Goal: Task Accomplishment & Management: Use online tool/utility

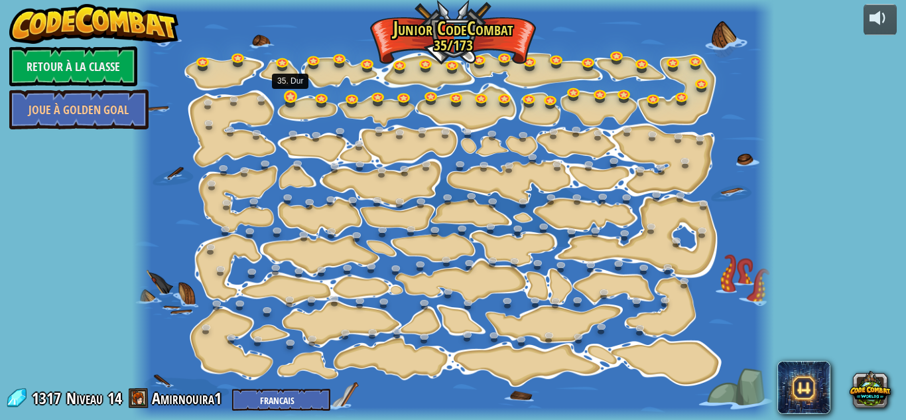
select select "fr"
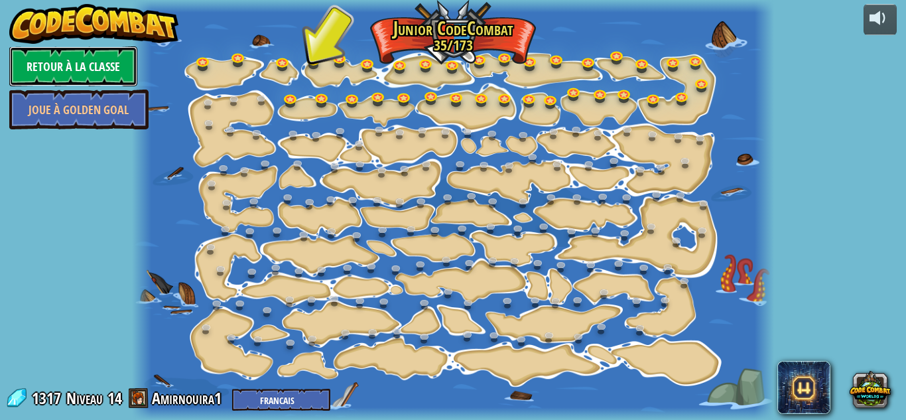
click at [94, 59] on link "Retour à la Classe" at bounding box center [73, 66] width 128 height 40
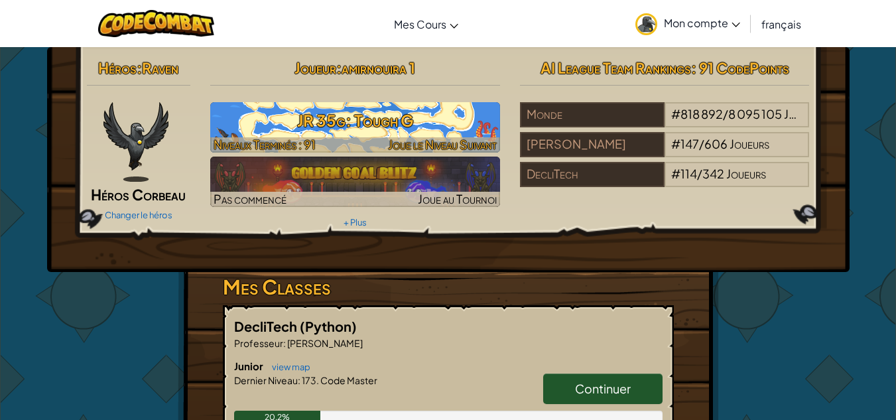
click at [318, 118] on h3 "JR 35g: Tough G" at bounding box center [355, 121] width 290 height 30
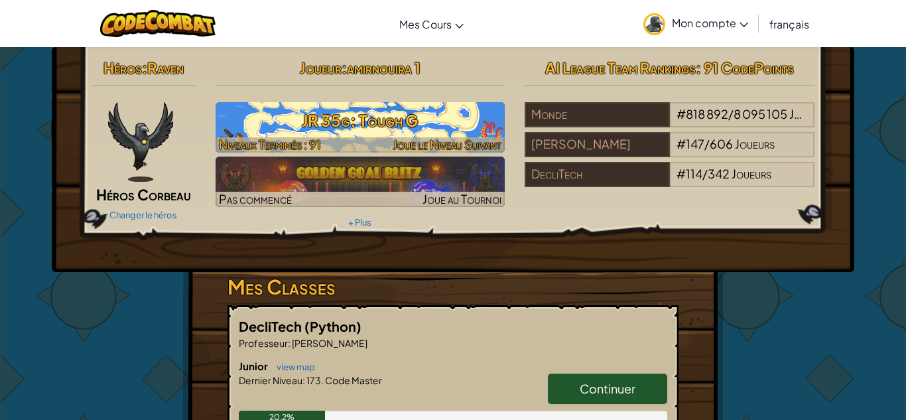
select select "fr"
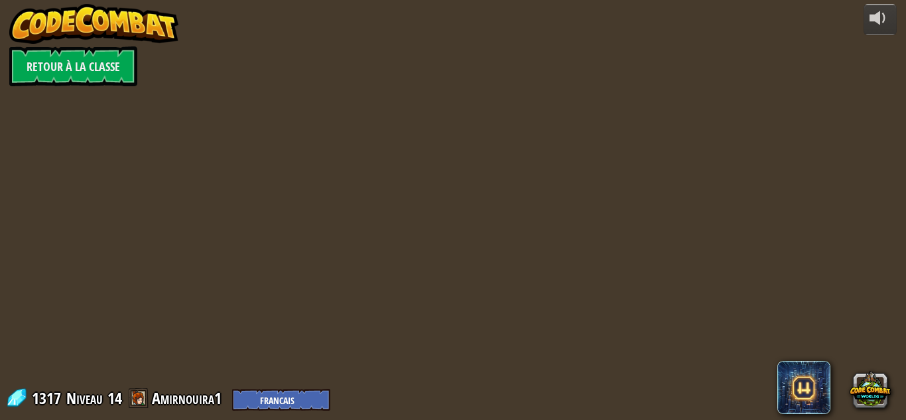
select select "fr"
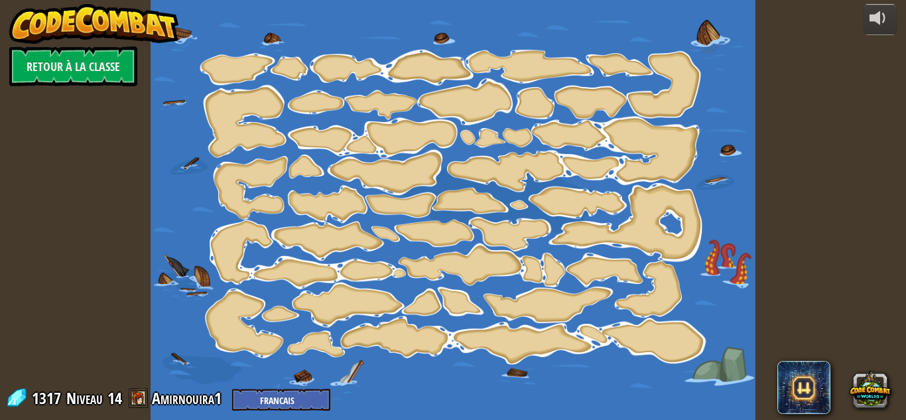
select select "fr"
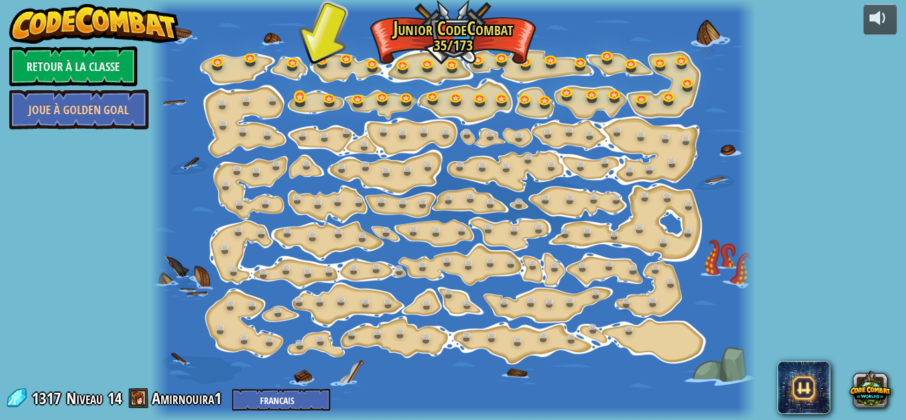
click at [301, 109] on div at bounding box center [453, 210] width 605 height 420
click at [301, 96] on link at bounding box center [302, 99] width 27 height 27
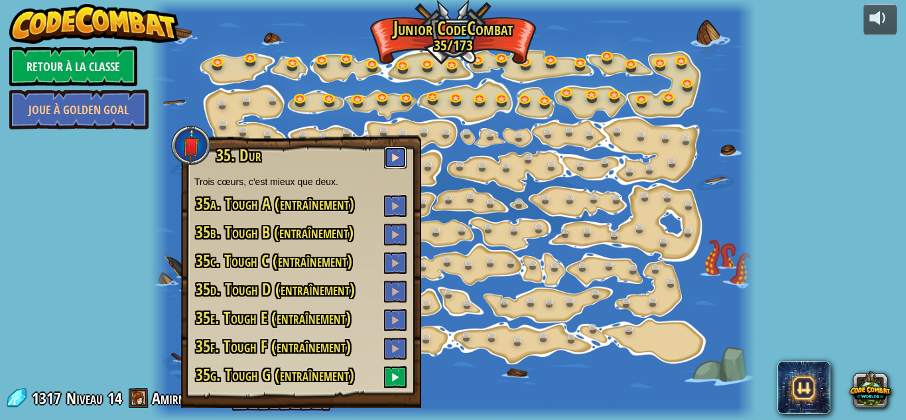
click at [403, 155] on button at bounding box center [395, 158] width 23 height 22
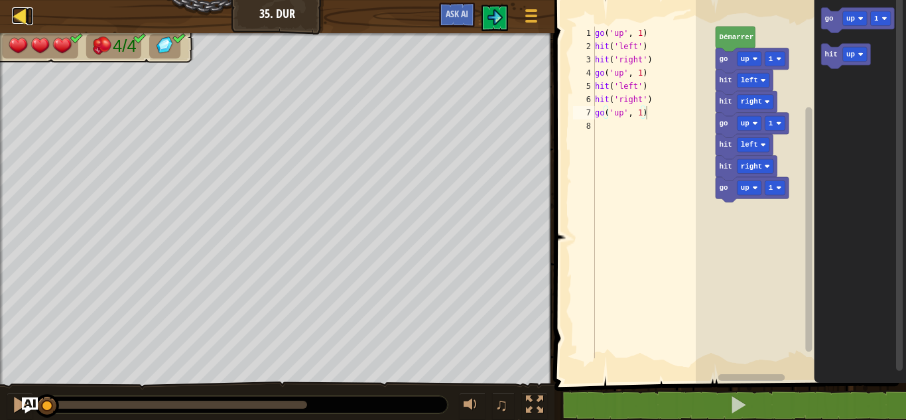
click at [22, 13] on div at bounding box center [20, 15] width 17 height 17
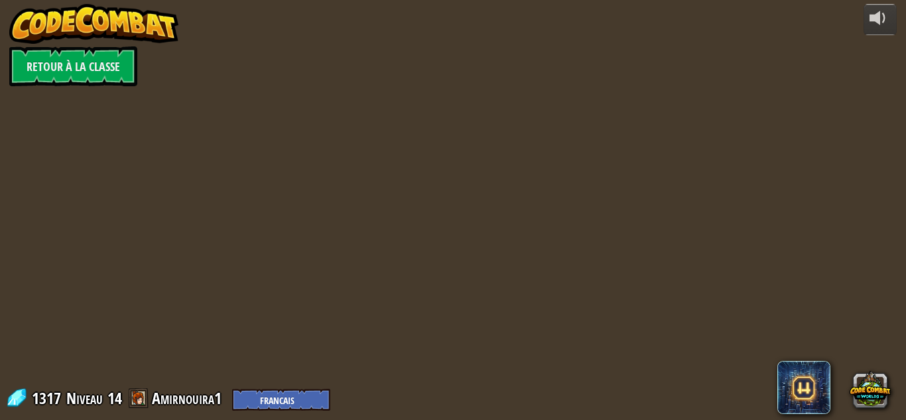
select select "fr"
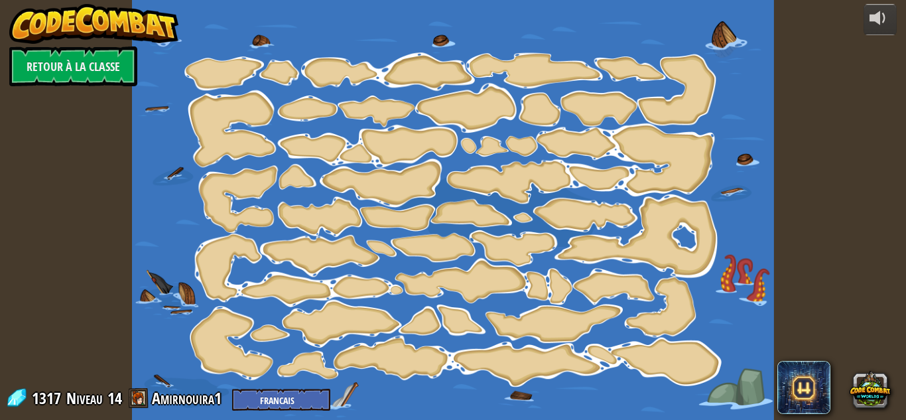
select select "fr"
click at [41, 56] on link "Retour à la Classe" at bounding box center [73, 66] width 128 height 40
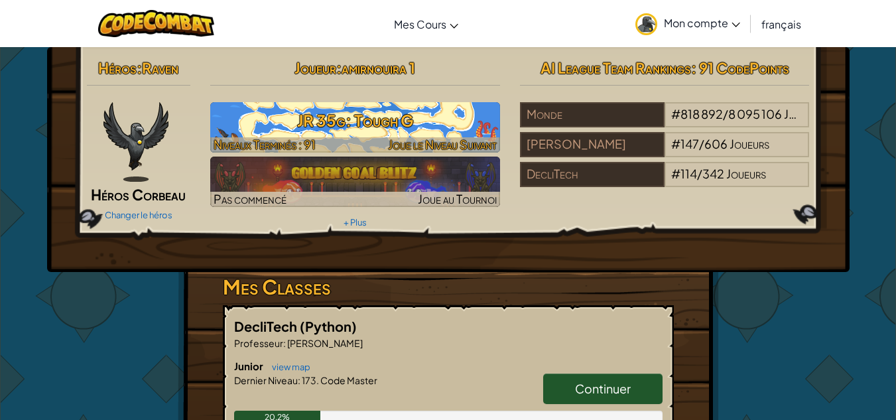
click at [310, 102] on img at bounding box center [355, 127] width 290 height 50
select select "fr"
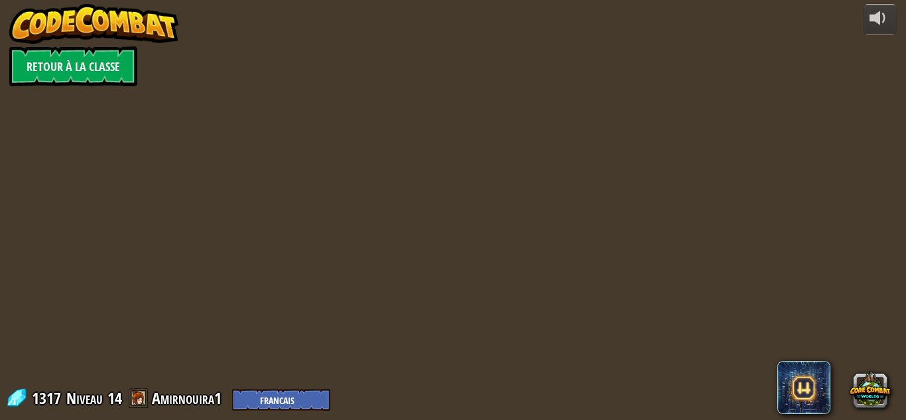
select select "fr"
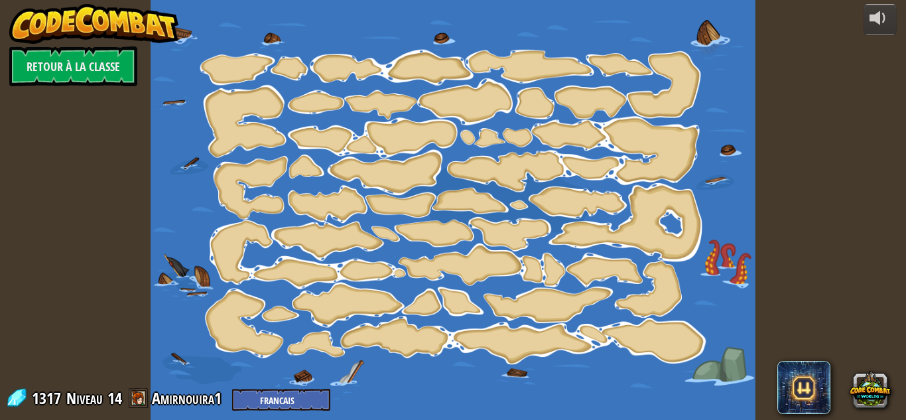
select select "fr"
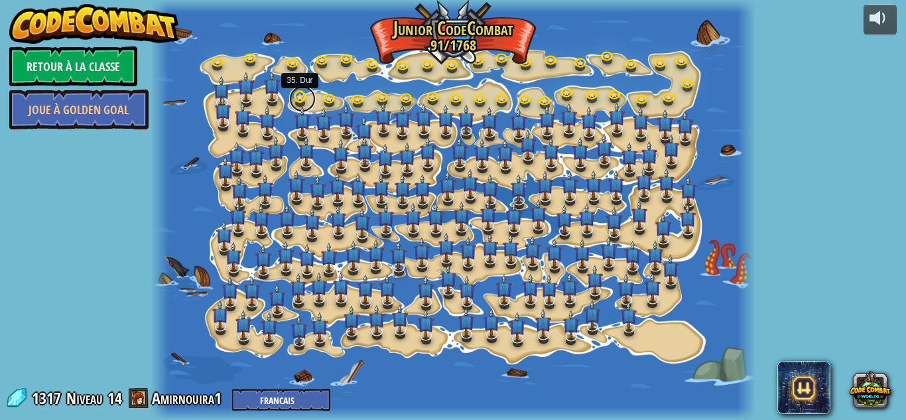
click at [295, 102] on link at bounding box center [302, 99] width 27 height 27
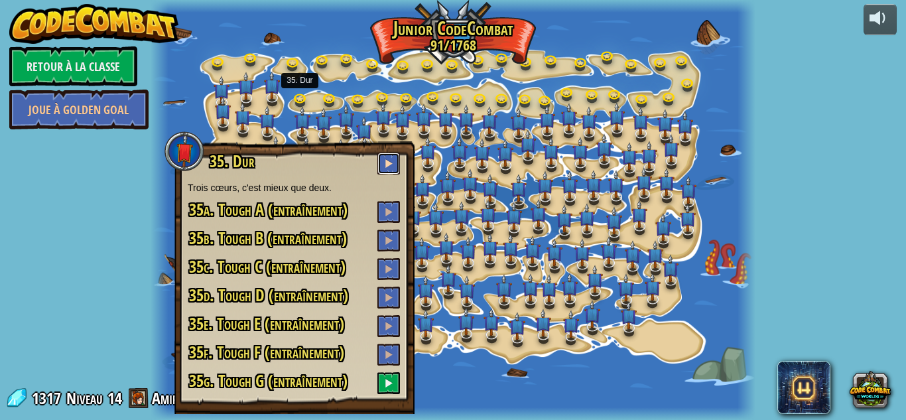
click at [382, 153] on button at bounding box center [389, 164] width 23 height 22
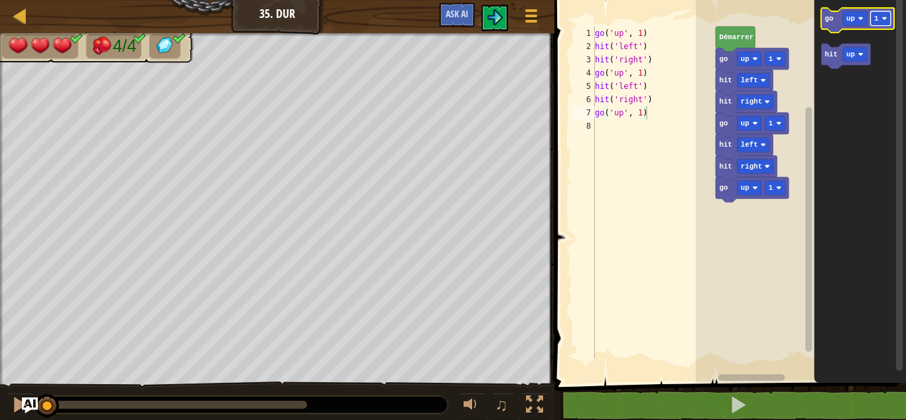
click at [873, 21] on rect "Espace de travail de Blocky" at bounding box center [881, 18] width 20 height 15
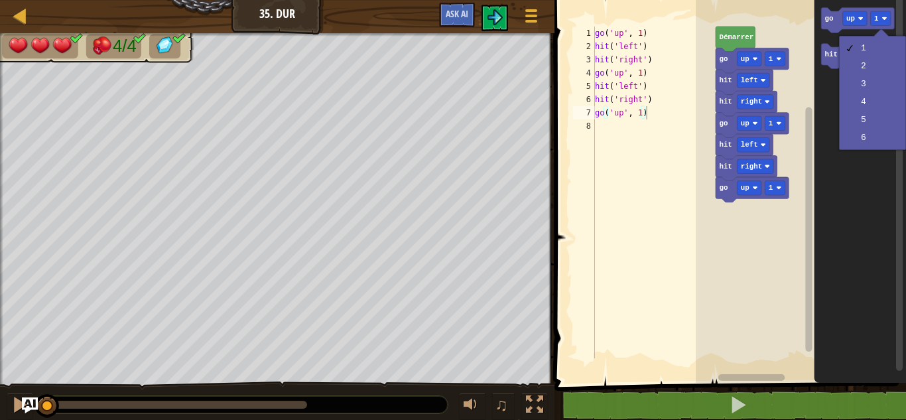
click at [619, 236] on div "go ( 'up' , 1 ) hit ( 'left' ) hit ( 'right' ) go ( 'up' , 1 ) hit ( 'left' ) h…" at bounding box center [655, 206] width 124 height 358
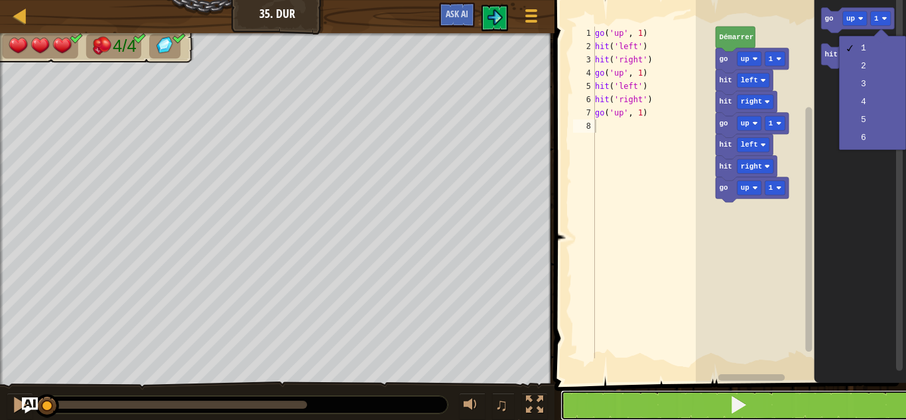
click at [668, 405] on button at bounding box center [739, 405] width 356 height 31
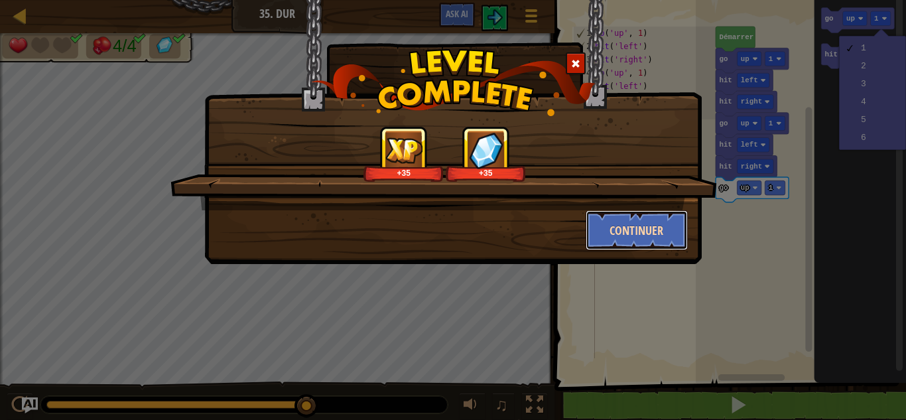
click at [628, 238] on button "Continuer" at bounding box center [637, 230] width 103 height 40
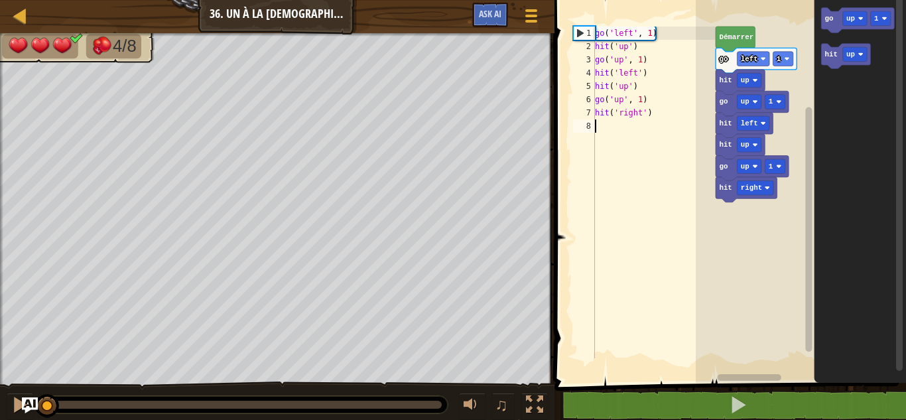
drag, startPoint x: 628, startPoint y: 238, endPoint x: 346, endPoint y: 451, distance: 353.8
click at [346, 0] on html "Carte Junior 36. Un à la Fois Menu du jeu Ask AI 1 הההההההההההההההההההההההההההה…" at bounding box center [453, 0] width 906 height 0
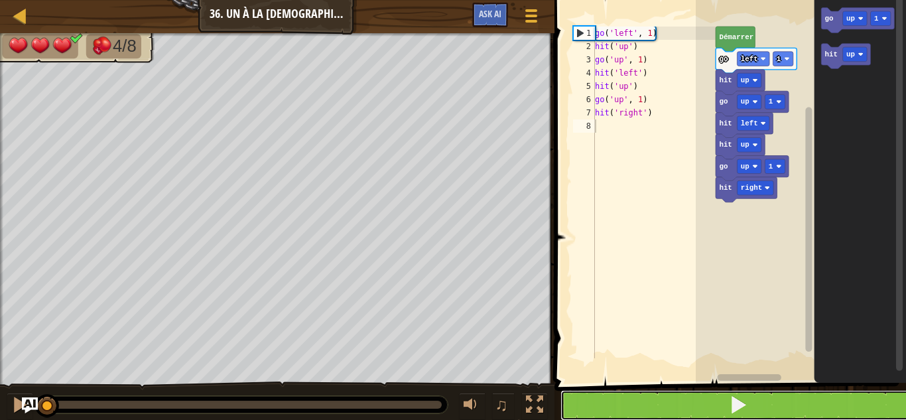
click at [622, 408] on button at bounding box center [739, 405] width 356 height 31
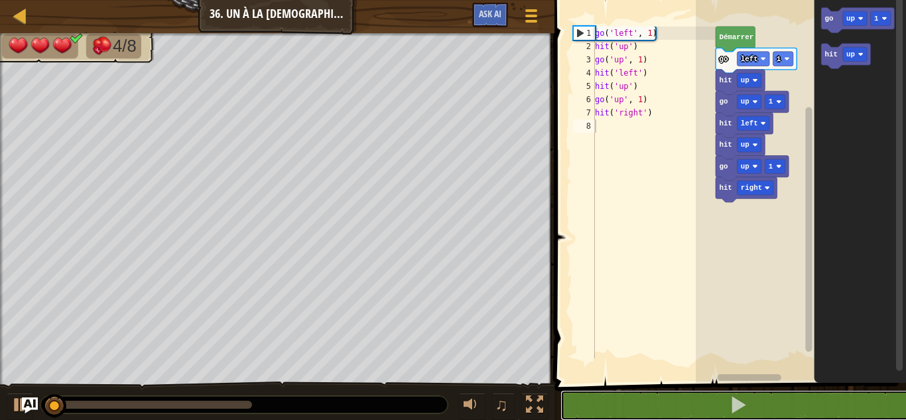
click at [314, 301] on div "Carte Junior 36. Un à la Fois Menu du jeu Ask AI 1 הההההההההההההההההההההההההההה…" at bounding box center [453, 210] width 906 height 420
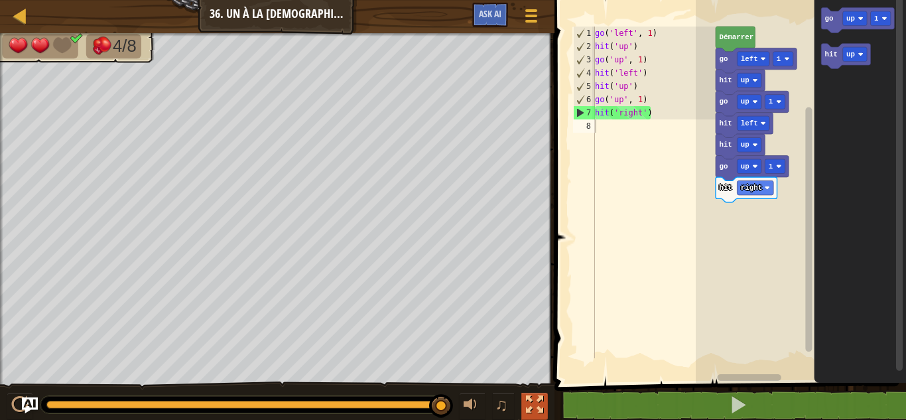
click at [532, 410] on div at bounding box center [534, 404] width 17 height 17
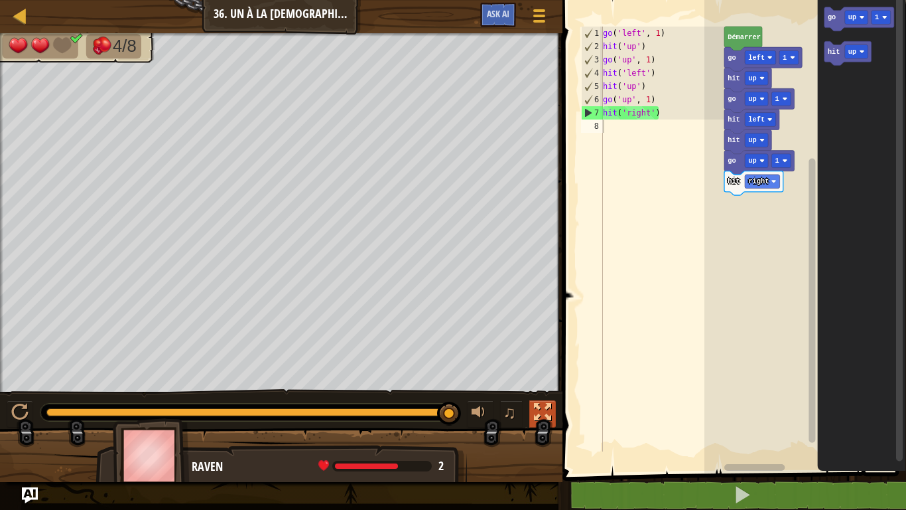
click at [538, 403] on div at bounding box center [542, 411] width 17 height 17
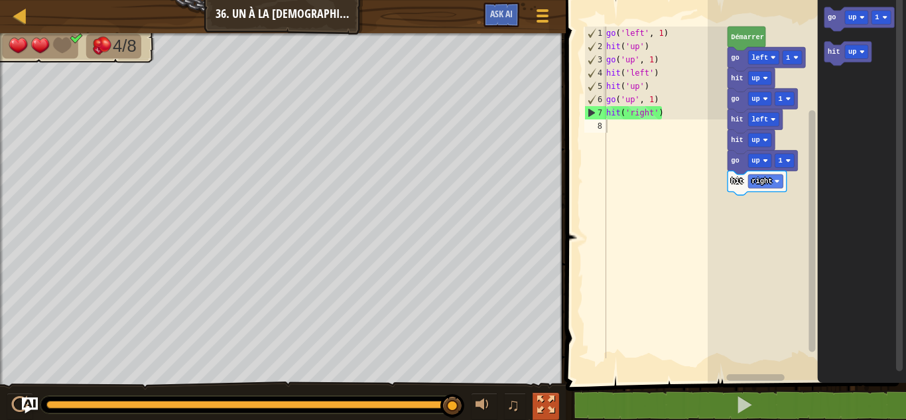
click at [551, 402] on div at bounding box center [545, 404] width 17 height 17
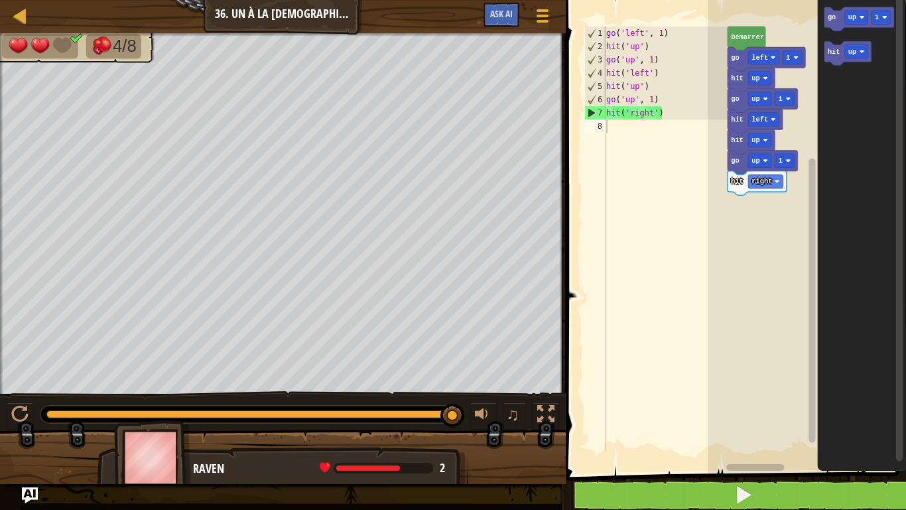
click at [533, 402] on button at bounding box center [546, 415] width 27 height 27
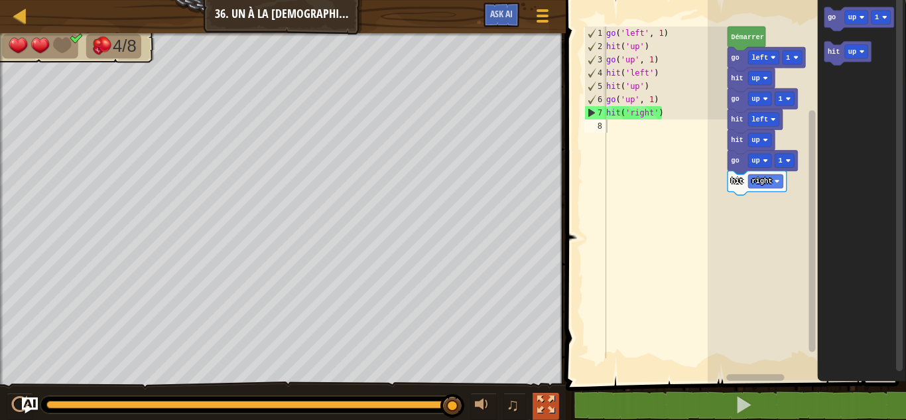
click at [544, 396] on div at bounding box center [545, 404] width 17 height 17
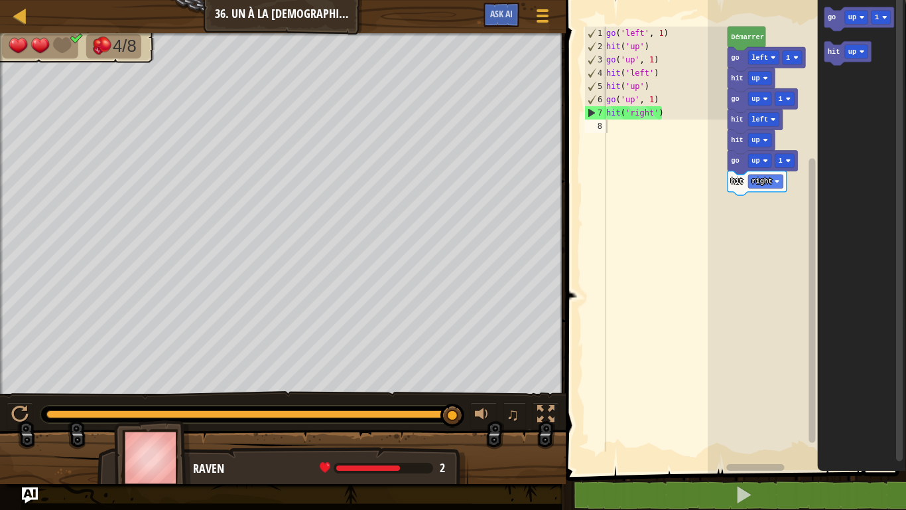
click at [533, 402] on button at bounding box center [546, 415] width 27 height 27
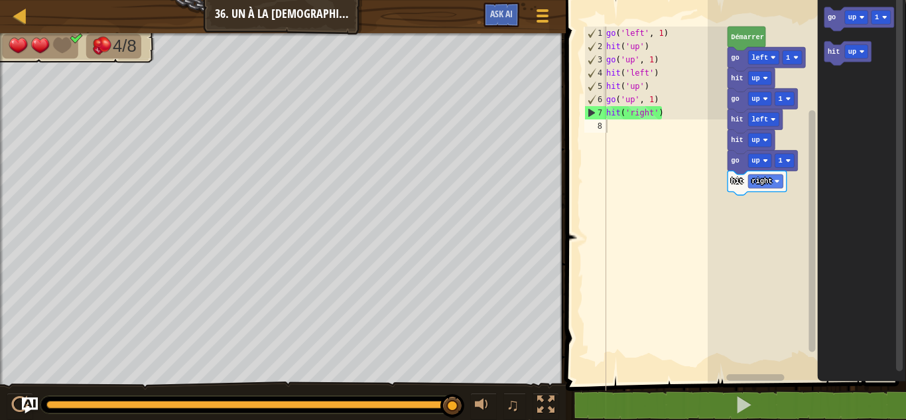
click at [533, 393] on button at bounding box center [546, 406] width 27 height 27
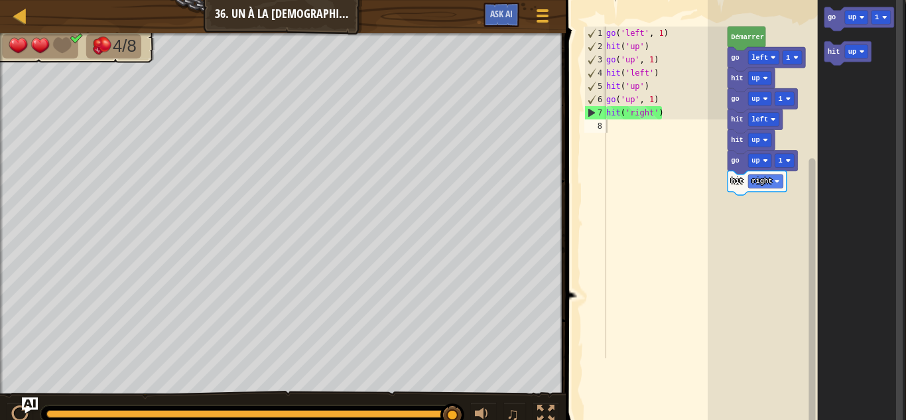
click at [533, 402] on button at bounding box center [546, 415] width 27 height 27
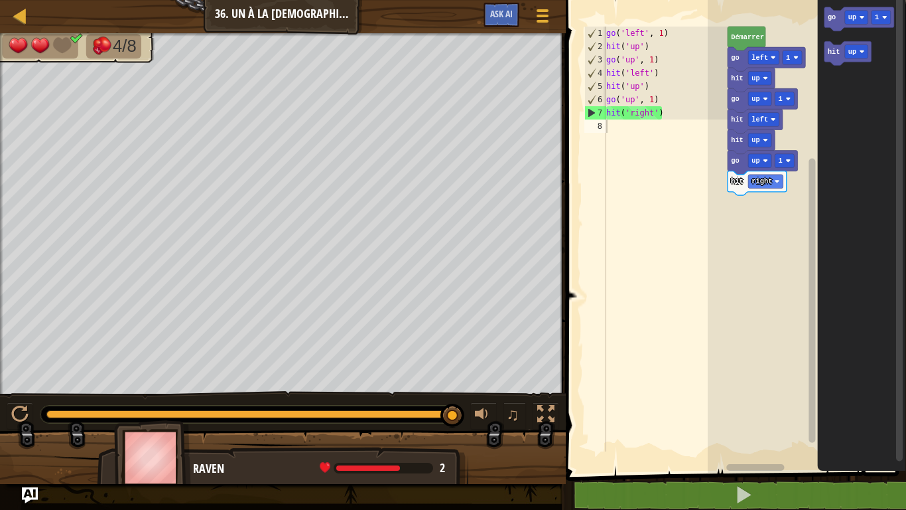
click at [533, 402] on button at bounding box center [546, 415] width 27 height 27
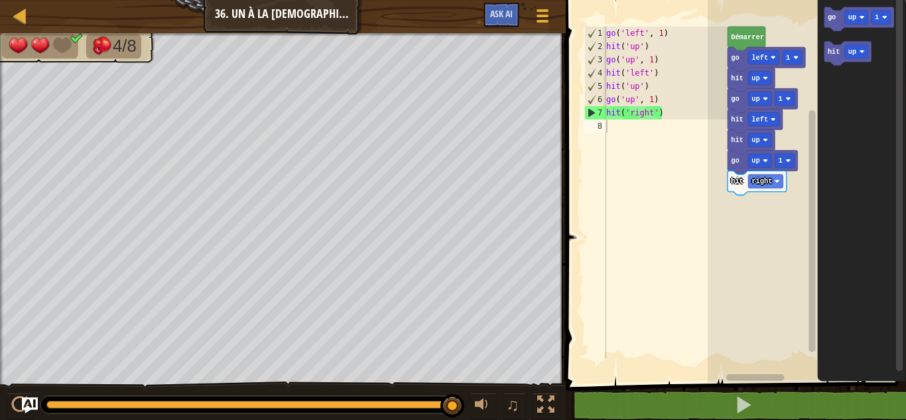
click at [533, 393] on button at bounding box center [546, 406] width 27 height 27
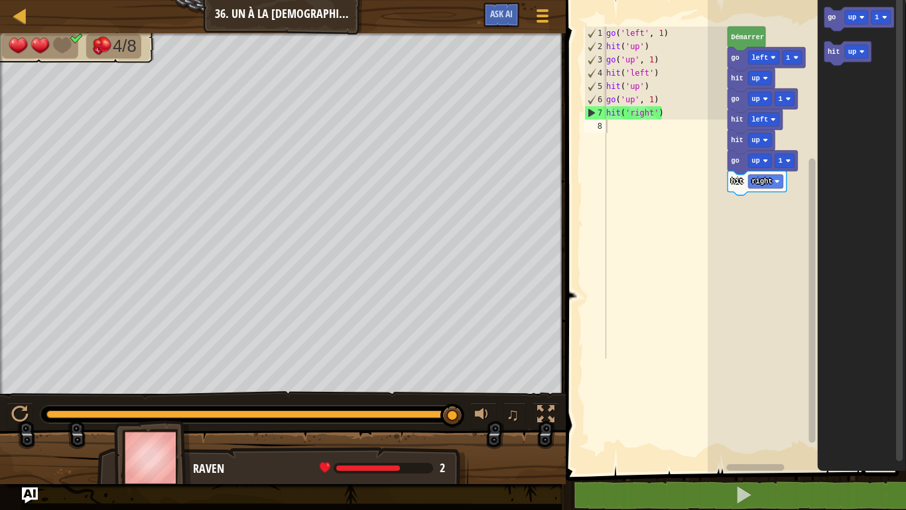
click at [533, 402] on button at bounding box center [546, 415] width 27 height 27
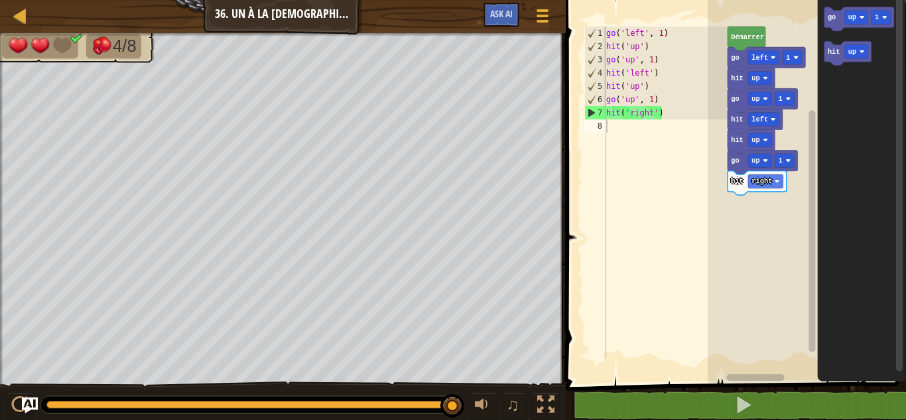
click at [640, 230] on div "go ( 'left' , 1 ) hit ( 'up' ) go ( 'up' , 1 ) hit ( 'left' ) hit ( 'up' ) go (…" at bounding box center [666, 206] width 124 height 358
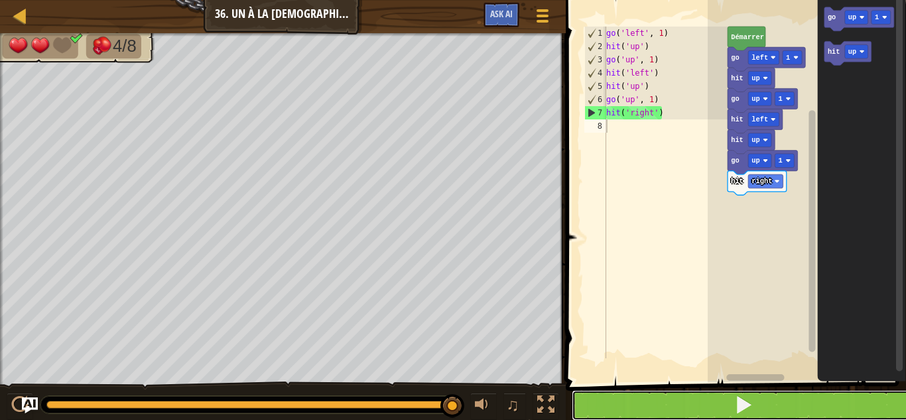
click at [614, 400] on button at bounding box center [744, 405] width 344 height 31
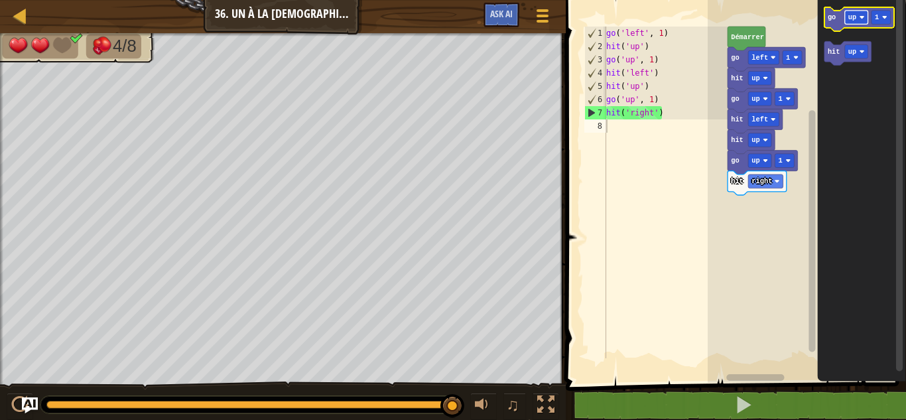
click at [863, 20] on image "Espace de travail de Blocky" at bounding box center [861, 17] width 5 height 5
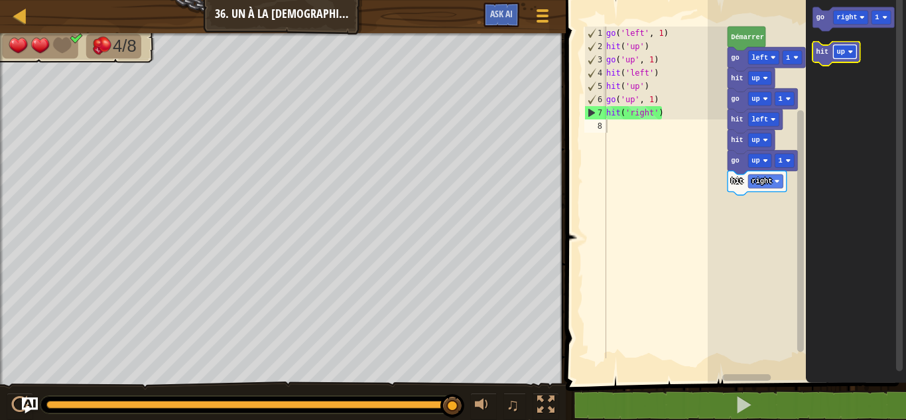
click at [841, 48] on text "up" at bounding box center [841, 52] width 8 height 8
click at [827, 23] on icon "Espace de travail de Blocky" at bounding box center [854, 19] width 82 height 24
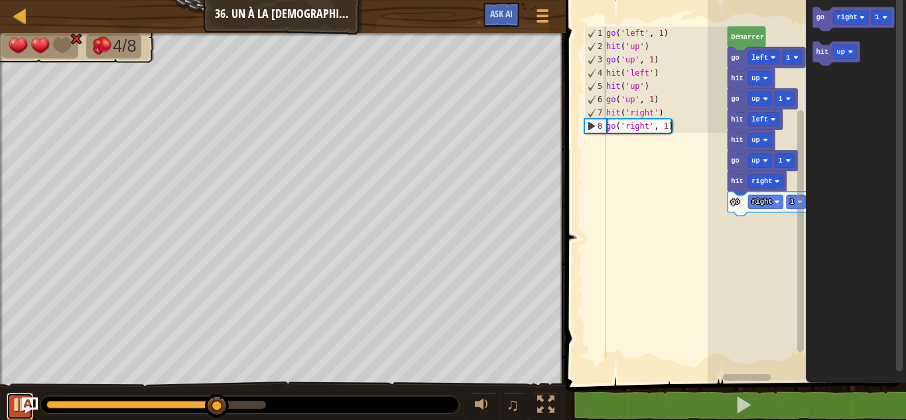
click at [20, 397] on div at bounding box center [19, 404] width 17 height 17
click at [861, 20] on image "Espace de travail de Blocky" at bounding box center [861, 17] width 5 height 5
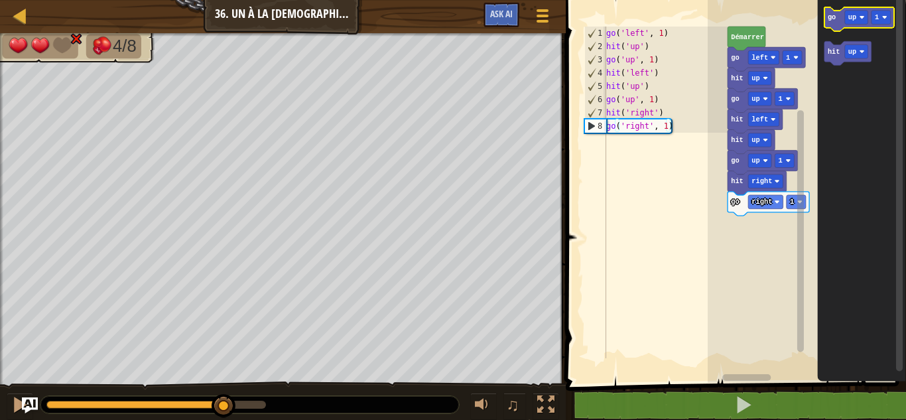
click at [829, 19] on text "go" at bounding box center [831, 17] width 8 height 8
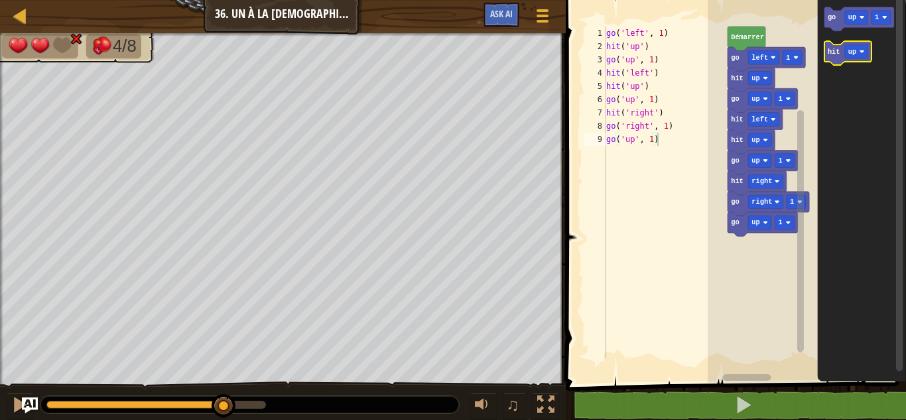
click at [831, 54] on text "hit" at bounding box center [833, 52] width 13 height 8
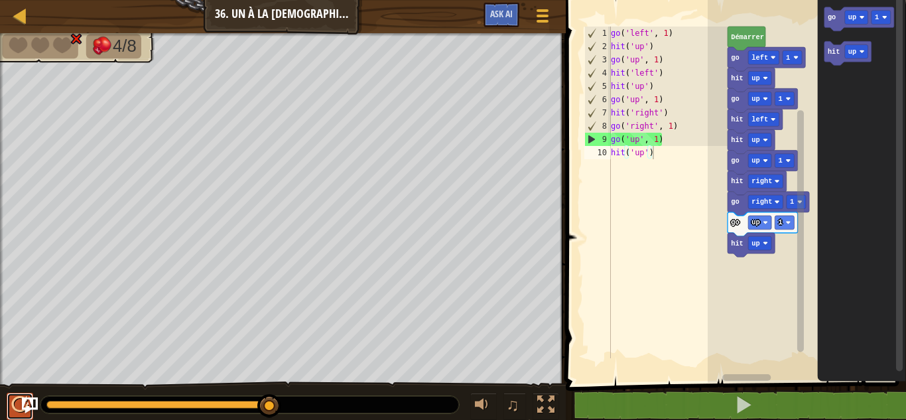
click at [15, 403] on div at bounding box center [19, 404] width 17 height 17
click at [1, 384] on div "♫" at bounding box center [283, 402] width 566 height 40
click at [17, 388] on div "♫" at bounding box center [283, 402] width 566 height 40
click at [22, 407] on img "Ask AI" at bounding box center [29, 405] width 17 height 17
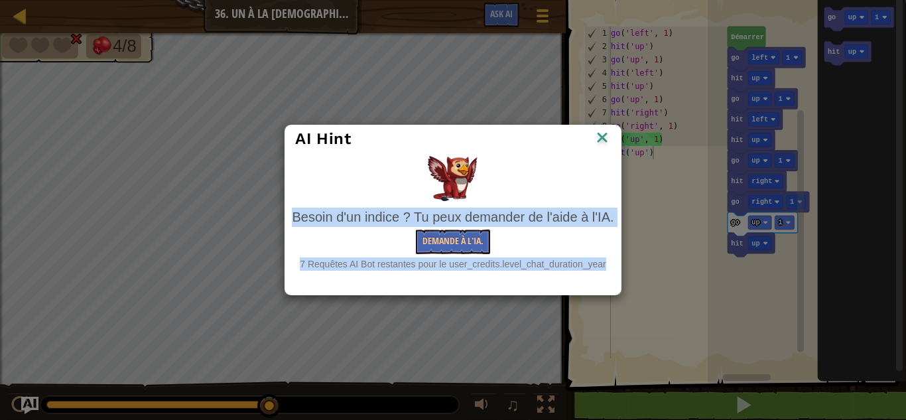
click at [22, 407] on div "AI Hint Besoin d'un indice ? Tu peux demander de l'aide à l'IA. Demande à l'IA.…" at bounding box center [453, 210] width 906 height 420
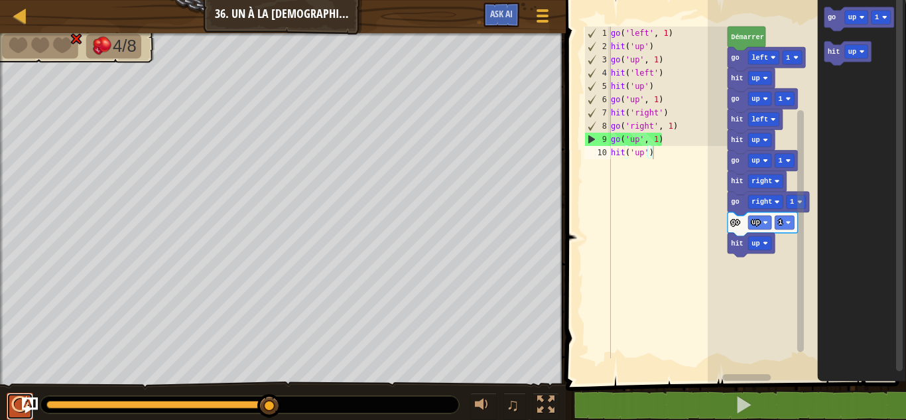
click at [19, 399] on div at bounding box center [19, 404] width 17 height 17
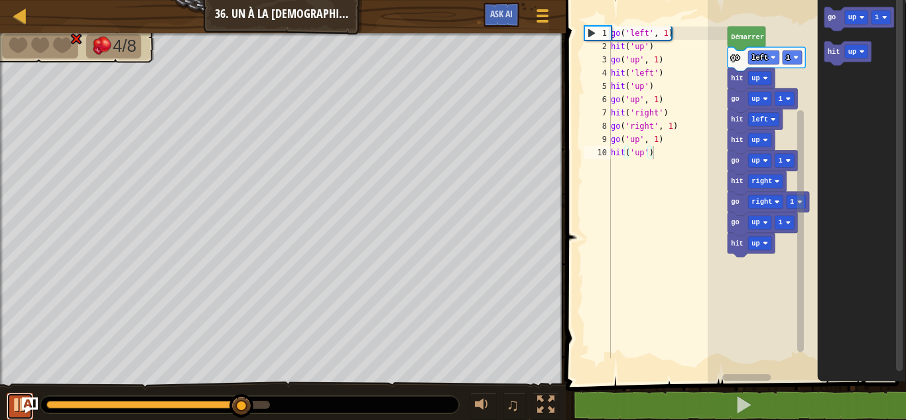
click at [19, 399] on div at bounding box center [19, 404] width 17 height 17
click at [17, 407] on div at bounding box center [19, 404] width 17 height 17
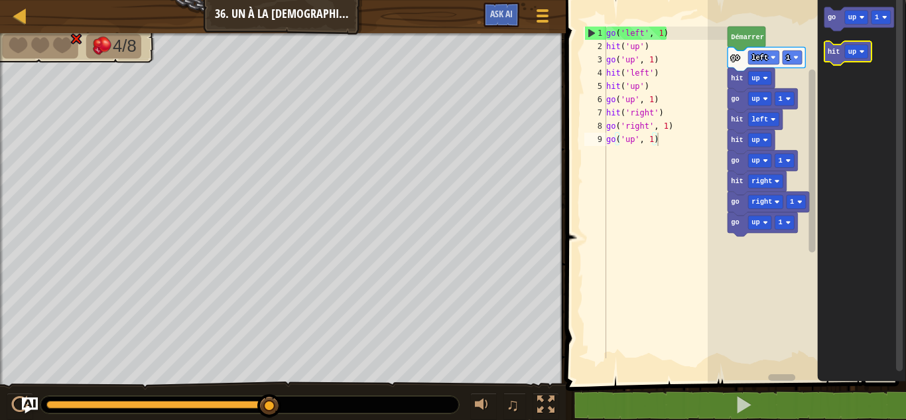
click at [838, 56] on icon "Espace de travail de Blocky" at bounding box center [847, 54] width 47 height 24
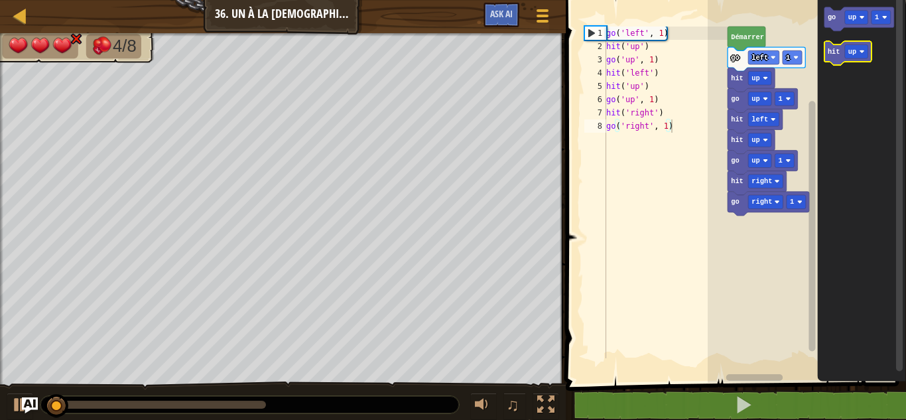
click at [837, 57] on icon "Espace de travail de Blocky" at bounding box center [847, 54] width 47 height 24
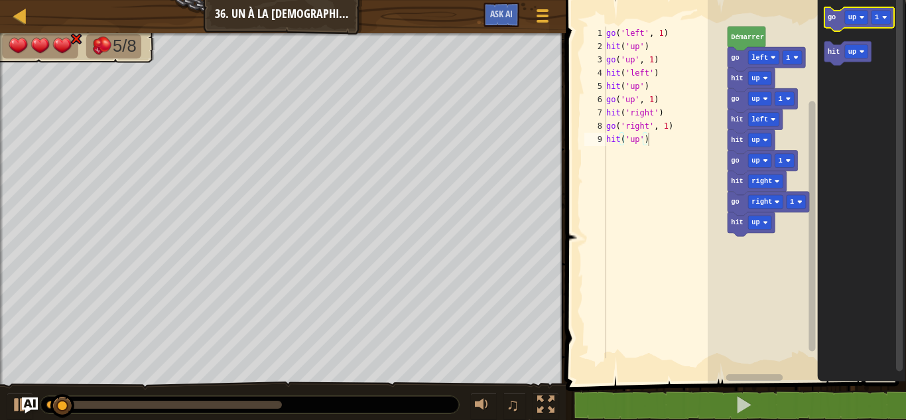
click at [833, 23] on icon "Espace de travail de Blocky" at bounding box center [859, 19] width 70 height 24
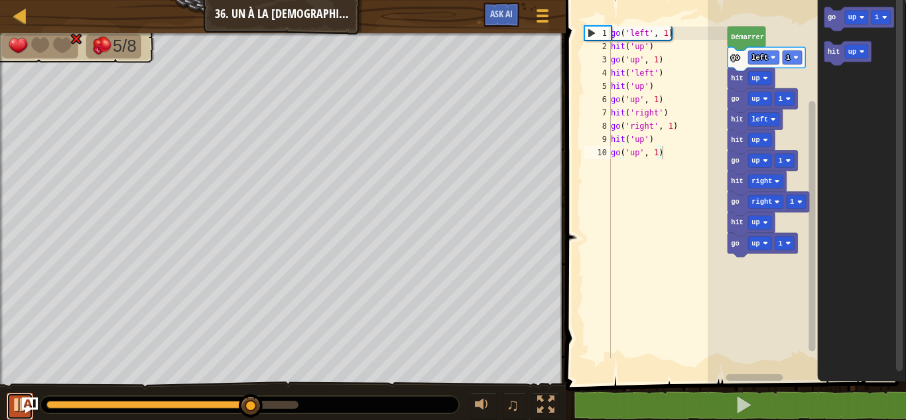
click at [21, 397] on div at bounding box center [19, 404] width 17 height 17
click at [7, 395] on button at bounding box center [20, 406] width 27 height 27
click at [17, 394] on button at bounding box center [20, 406] width 27 height 27
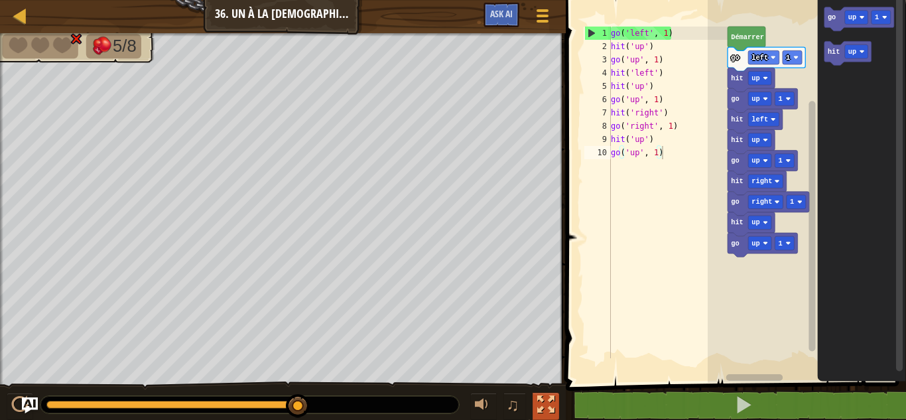
click at [555, 411] on button at bounding box center [546, 406] width 27 height 27
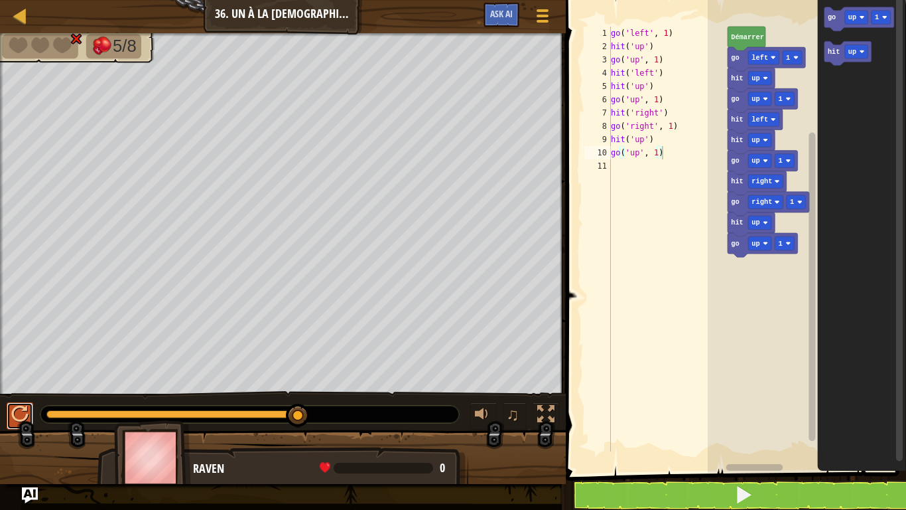
click at [27, 405] on div at bounding box center [19, 413] width 17 height 17
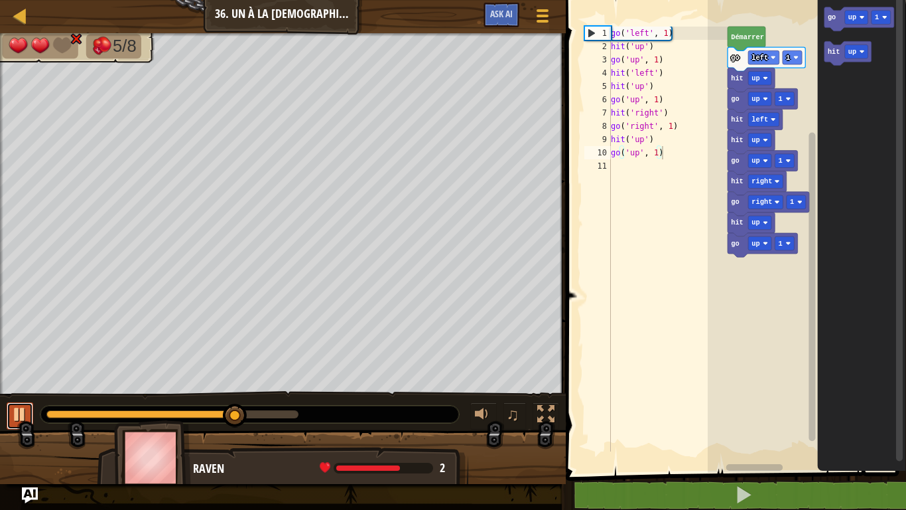
click at [13, 419] on div at bounding box center [19, 413] width 17 height 17
click at [23, 409] on div at bounding box center [19, 413] width 17 height 17
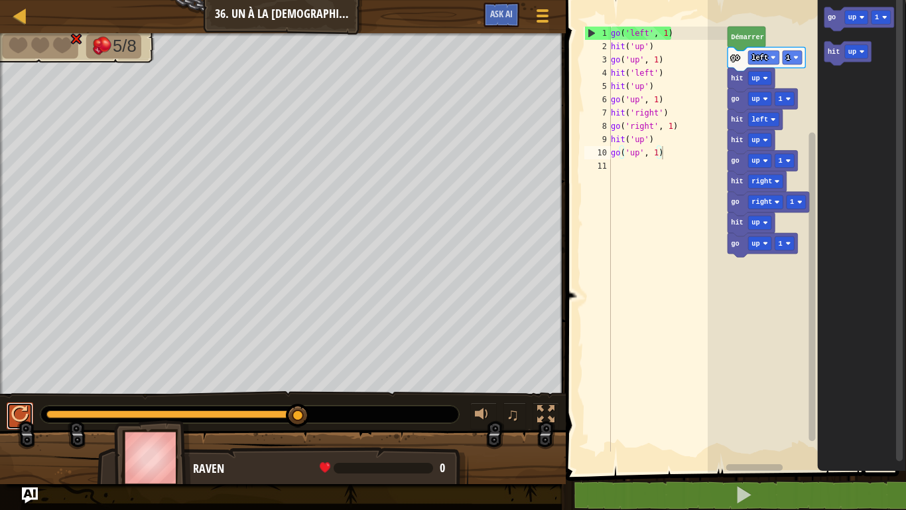
click at [22, 409] on div at bounding box center [19, 413] width 17 height 17
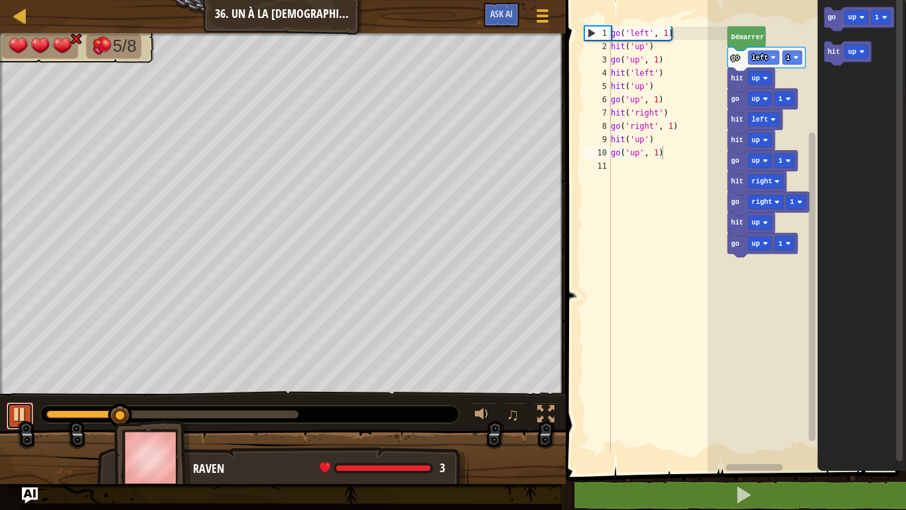
click at [22, 409] on div at bounding box center [19, 413] width 17 height 17
click at [39, 419] on div "♫" at bounding box center [283, 411] width 566 height 40
click at [8, 418] on button at bounding box center [20, 415] width 27 height 27
click at [5, 418] on div "♫" at bounding box center [283, 411] width 566 height 40
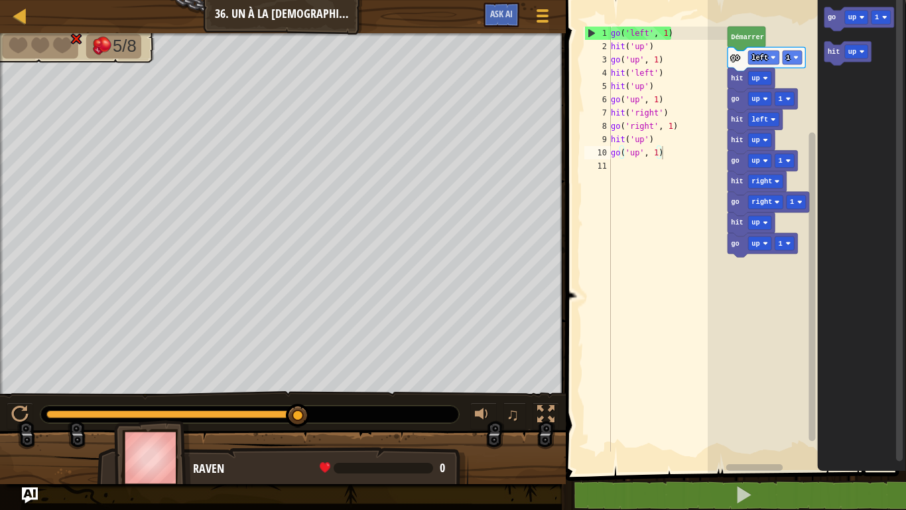
click at [5, 418] on div "♫" at bounding box center [283, 411] width 566 height 40
click at [15, 408] on div at bounding box center [19, 413] width 17 height 17
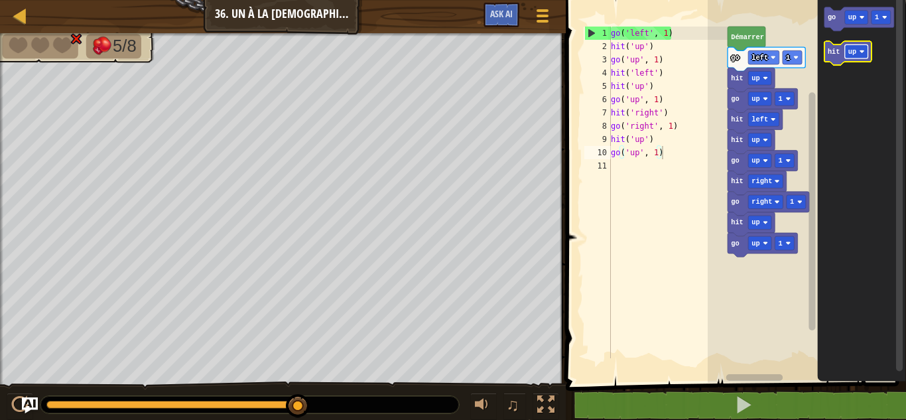
click at [861, 50] on image "Espace de travail de Blocky" at bounding box center [861, 51] width 5 height 5
click at [835, 52] on text "hit" at bounding box center [833, 52] width 13 height 8
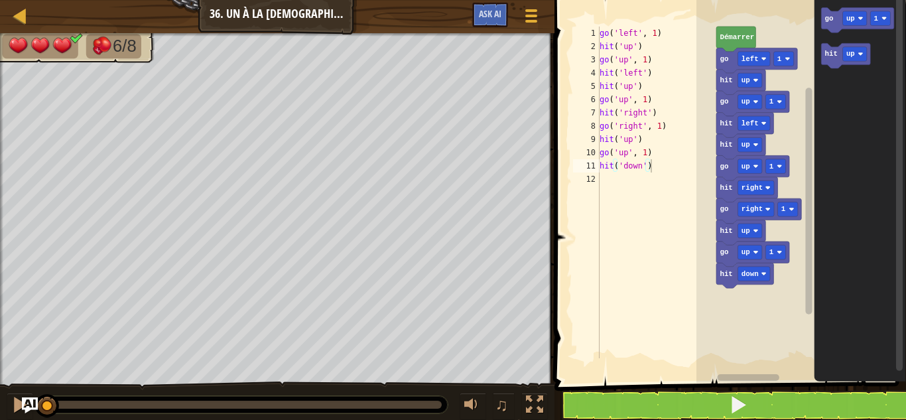
click at [451, 180] on icon "Espace de travail de Blocky" at bounding box center [860, 187] width 92 height 389
click at [451, 180] on rect "Espace de travail de Blocky" at bounding box center [802, 187] width 210 height 389
click at [17, 180] on div at bounding box center [19, 404] width 17 height 17
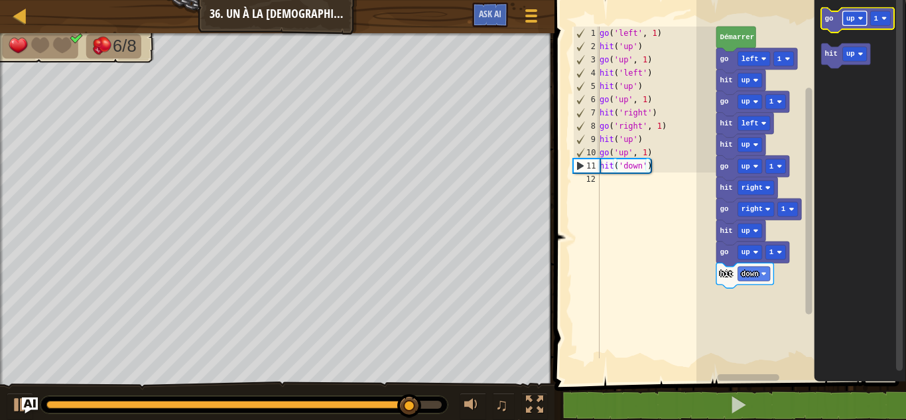
click at [451, 26] on rect "Espace de travail de Blocky" at bounding box center [855, 18] width 24 height 15
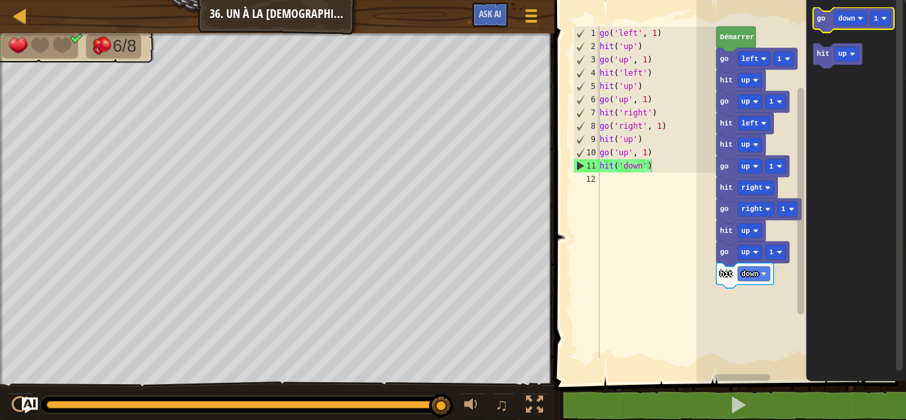
click at [451, 27] on icon "Espace de travail de Blocky" at bounding box center [853, 20] width 81 height 25
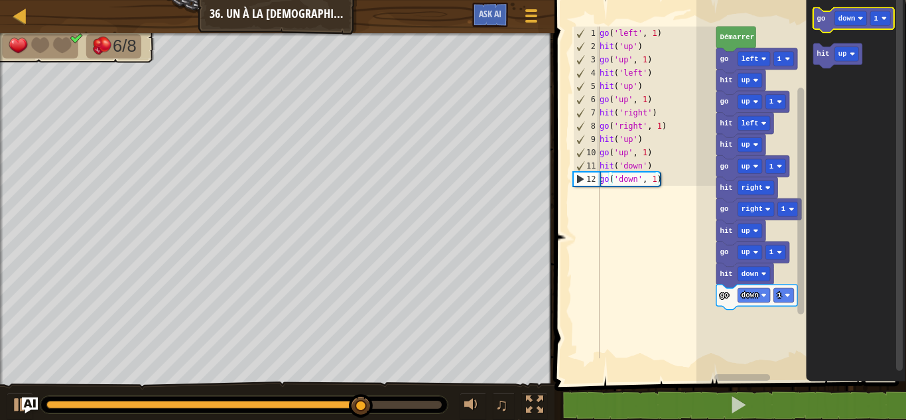
click at [451, 31] on rect "Espace de travail de Blocky" at bounding box center [853, 20] width 81 height 25
click at [451, 19] on image "Espace de travail de Blocky" at bounding box center [860, 18] width 5 height 5
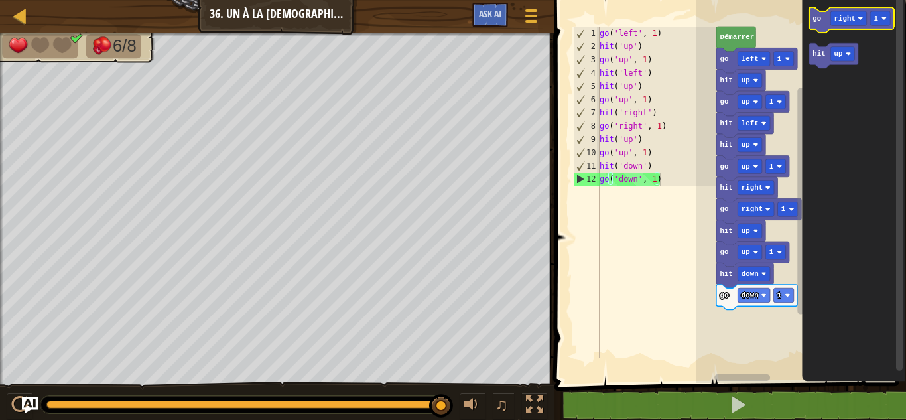
click at [451, 18] on icon "Espace de travail de Blocky" at bounding box center [852, 20] width 85 height 25
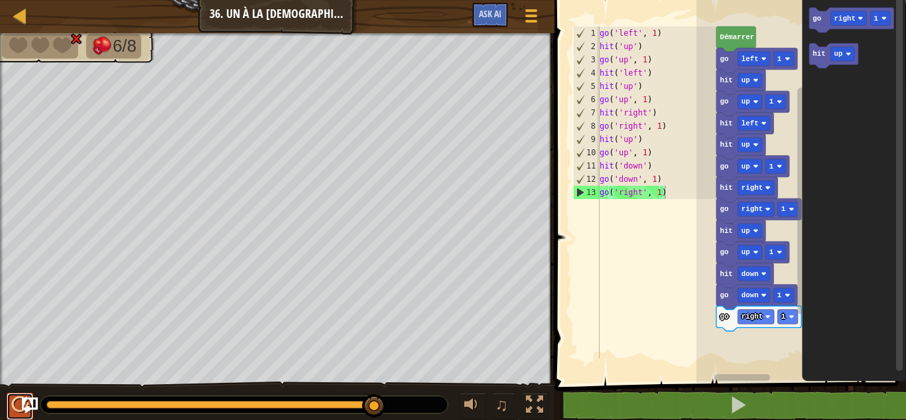
click at [20, 180] on div at bounding box center [19, 404] width 17 height 17
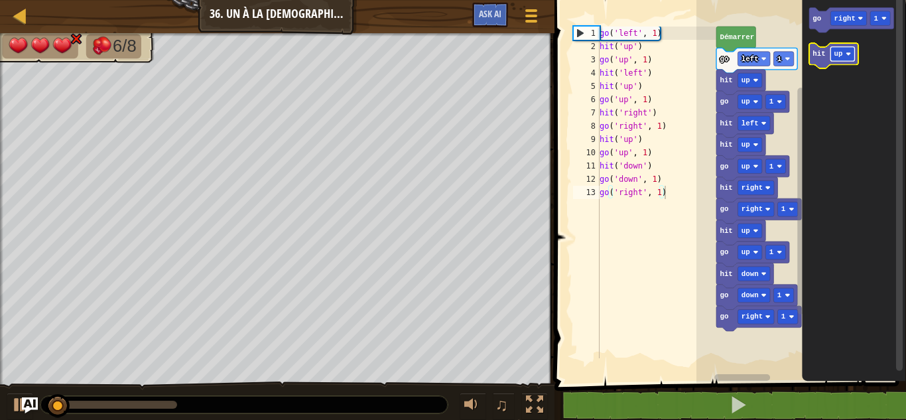
click at [451, 51] on rect "Espace de travail de Blocky" at bounding box center [843, 54] width 24 height 15
click at [451, 64] on icon "Espace de travail de Blocky" at bounding box center [838, 56] width 57 height 25
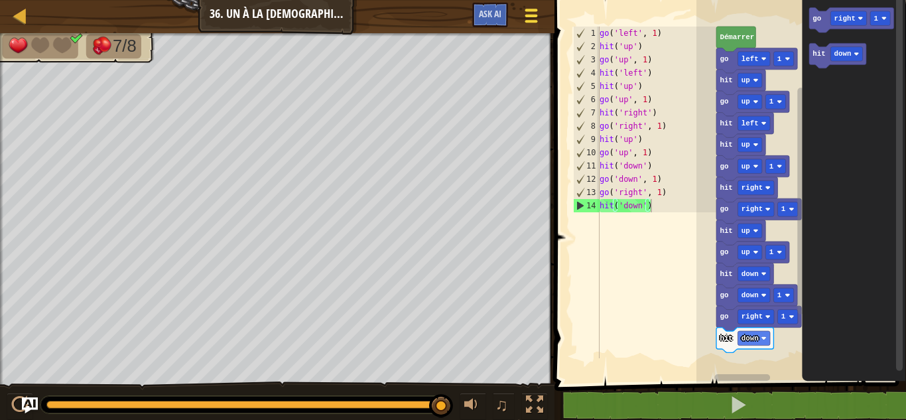
click at [451, 11] on button "Menu du jeu" at bounding box center [531, 18] width 35 height 33
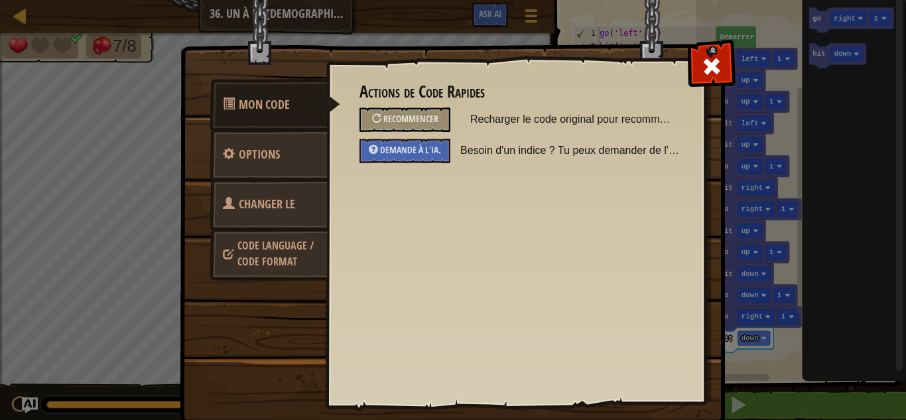
click at [273, 180] on span "Code Language / Code Format" at bounding box center [276, 253] width 76 height 31
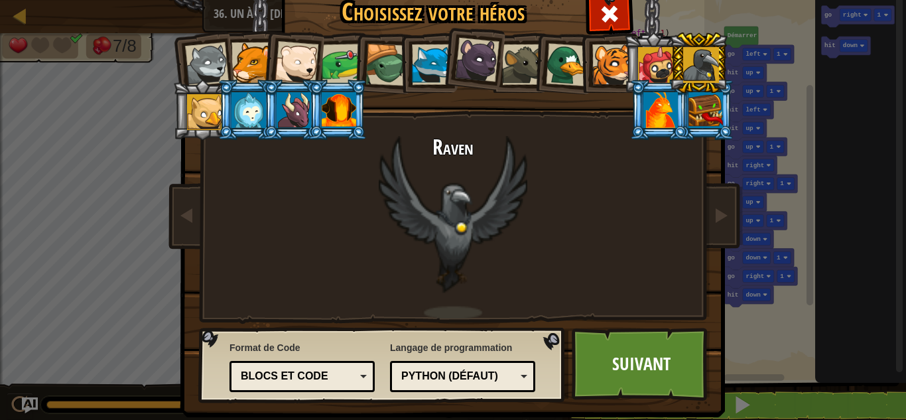
click at [299, 180] on div "Blocs et code" at bounding box center [298, 376] width 115 height 15
click at [451, 180] on link "Suivant" at bounding box center [641, 364] width 139 height 73
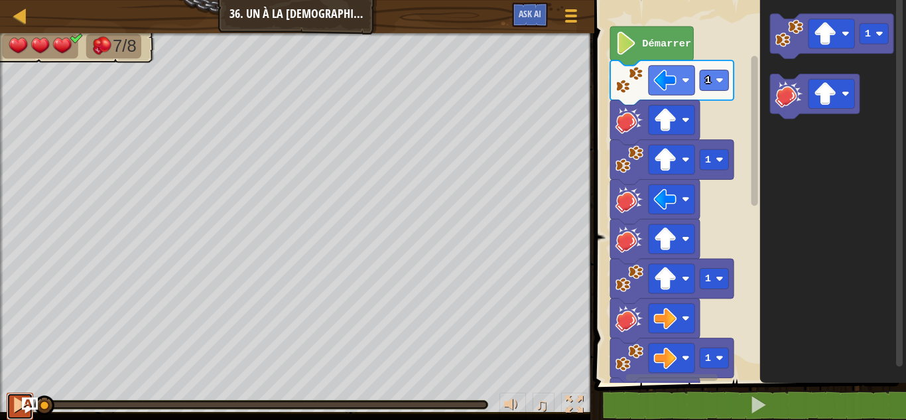
click at [15, 180] on div at bounding box center [19, 404] width 17 height 17
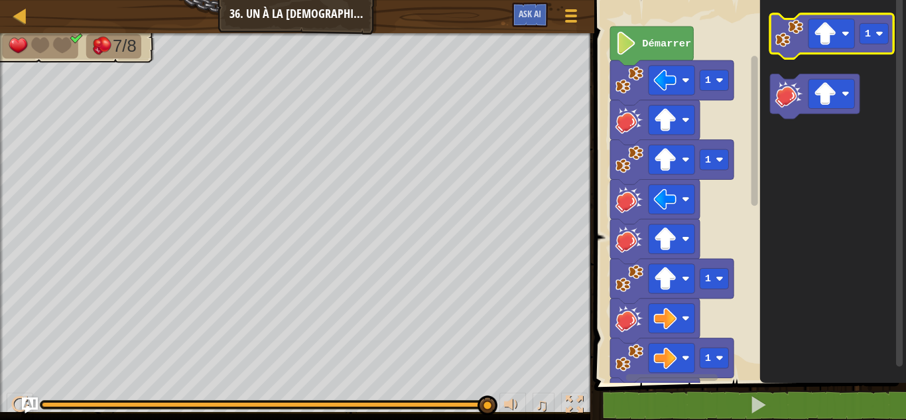
click at [451, 52] on icon "Espace de travail de Blocky" at bounding box center [831, 36] width 123 height 45
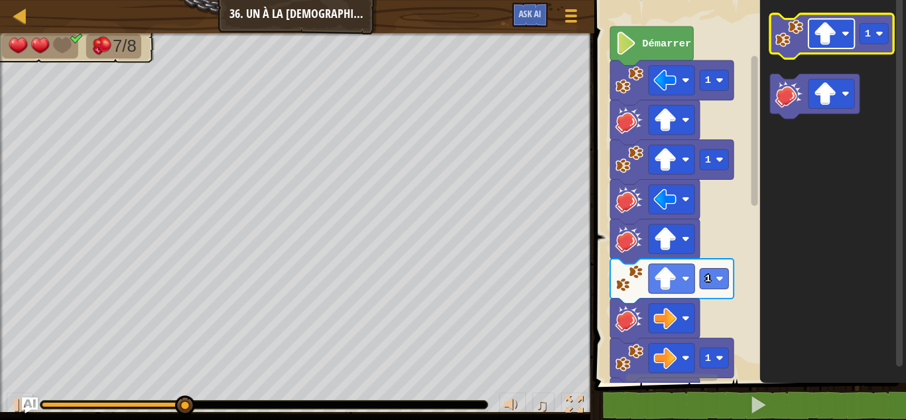
click at [451, 27] on image "Espace de travail de Blocky" at bounding box center [825, 33] width 23 height 23
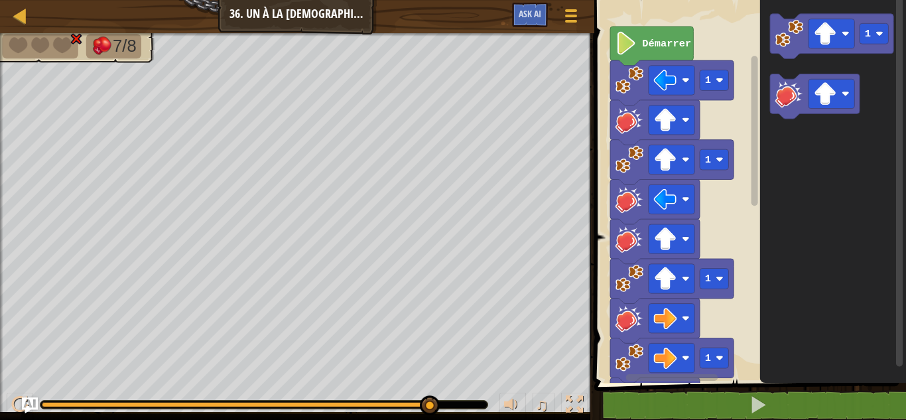
click at [451, 164] on icon "Espace de travail de Blocky" at bounding box center [833, 187] width 146 height 389
click at [19, 180] on div at bounding box center [19, 404] width 17 height 17
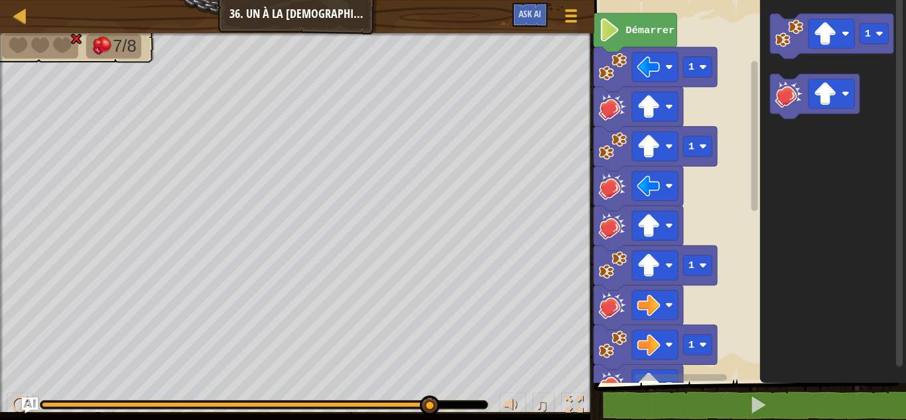
click at [451, 145] on rect "Espace de travail de Blocky" at bounding box center [749, 187] width 316 height 389
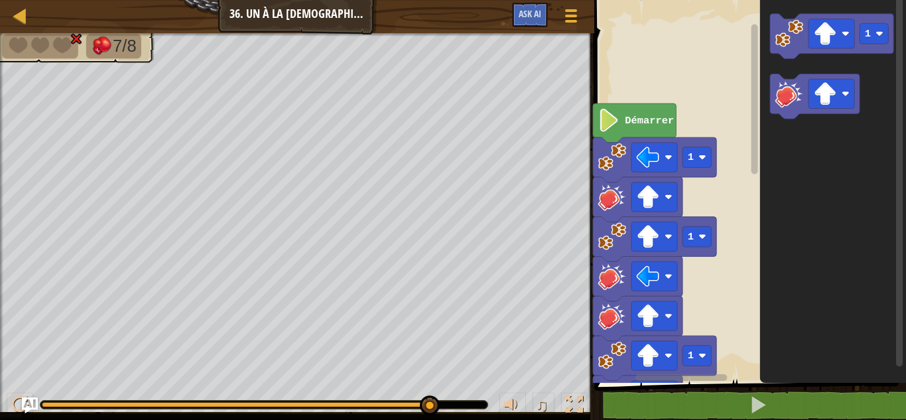
click at [451, 165] on div "1 1 1 1 1 1 1 1 Démarrer 1" at bounding box center [749, 187] width 316 height 389
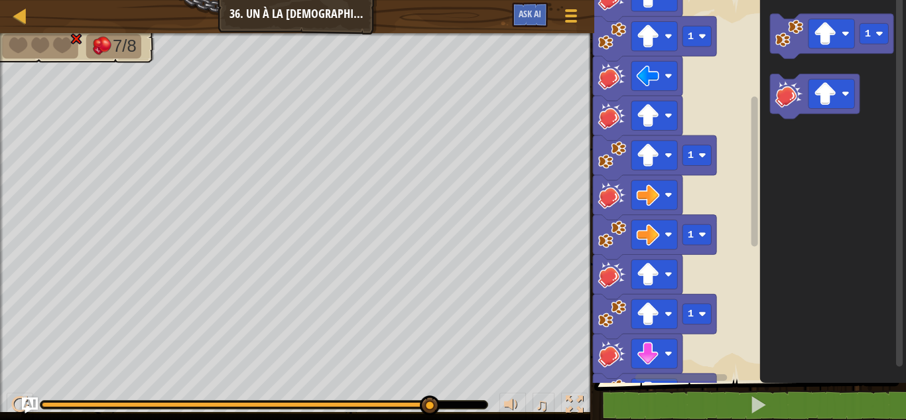
click at [451, 180] on div "1 1 1 1 1 1 1 1 Démarrer 1" at bounding box center [749, 187] width 316 height 389
